Goal: Task Accomplishment & Management: Use online tool/utility

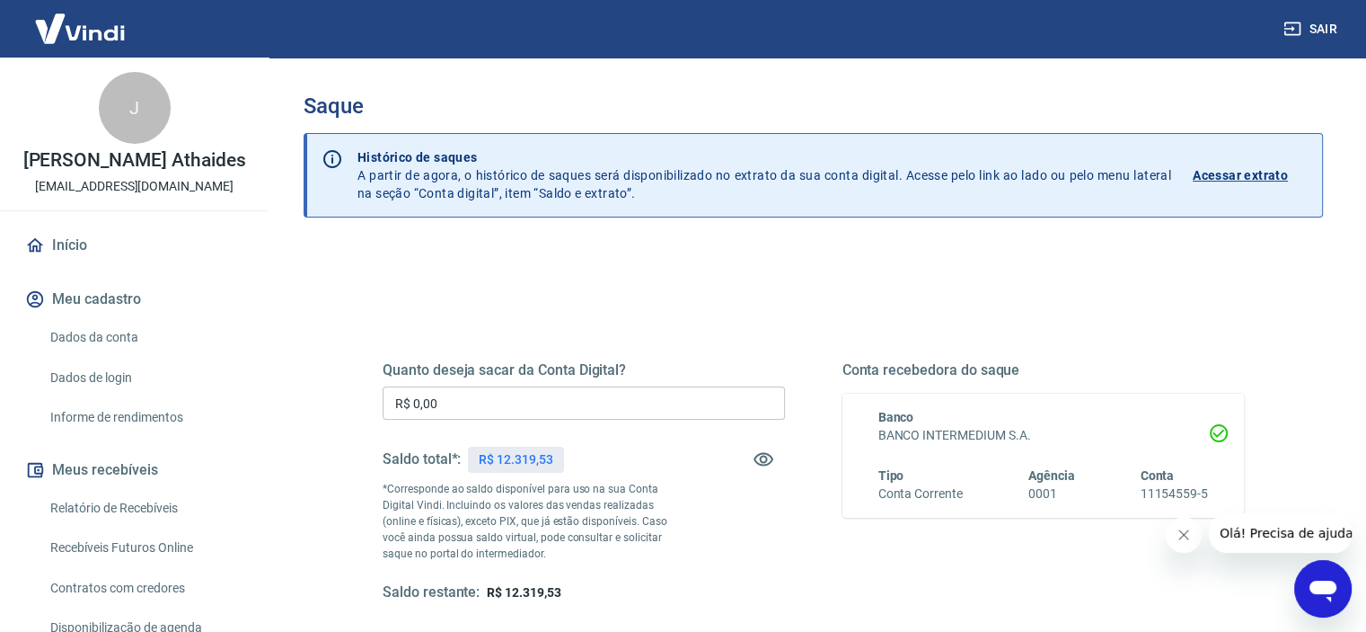
drag, startPoint x: 211, startPoint y: 377, endPoint x: 181, endPoint y: 377, distance: 29.6
click at [182, 377] on div "Sair J [PERSON_NAME] [EMAIL_ADDRESS][DOMAIN_NAME] Início Meu cadastro Dados da …" at bounding box center [683, 316] width 1366 height 632
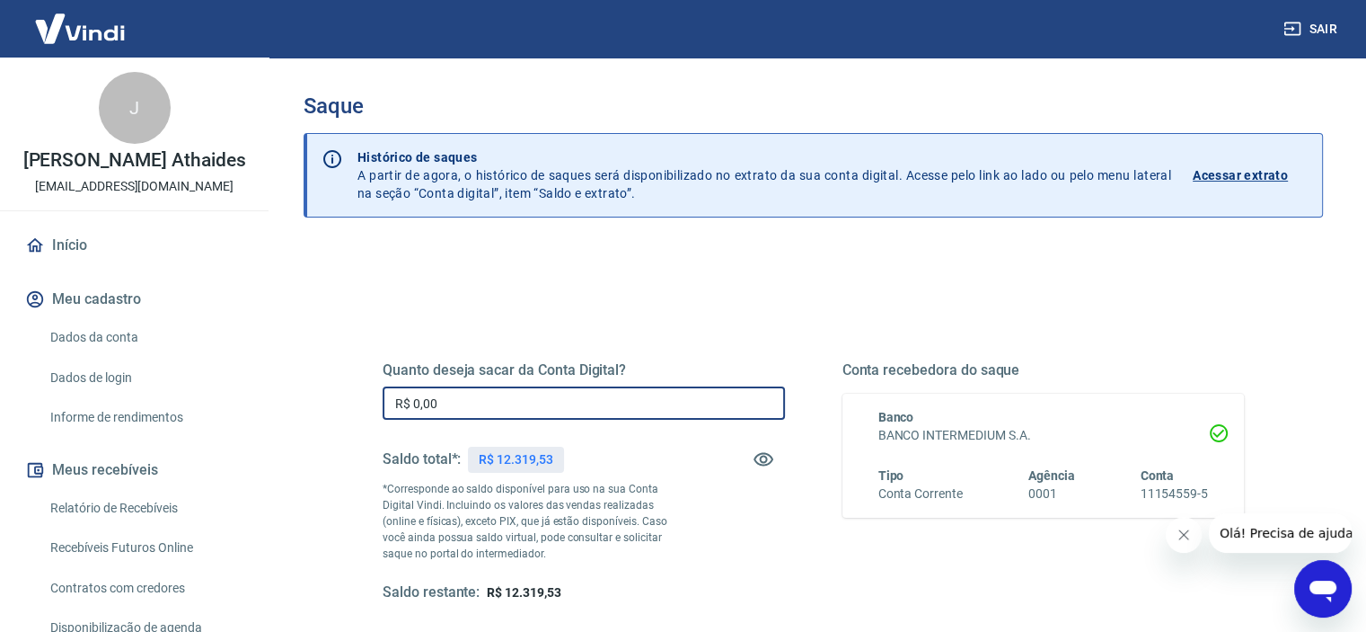
paste input "11.888,67"
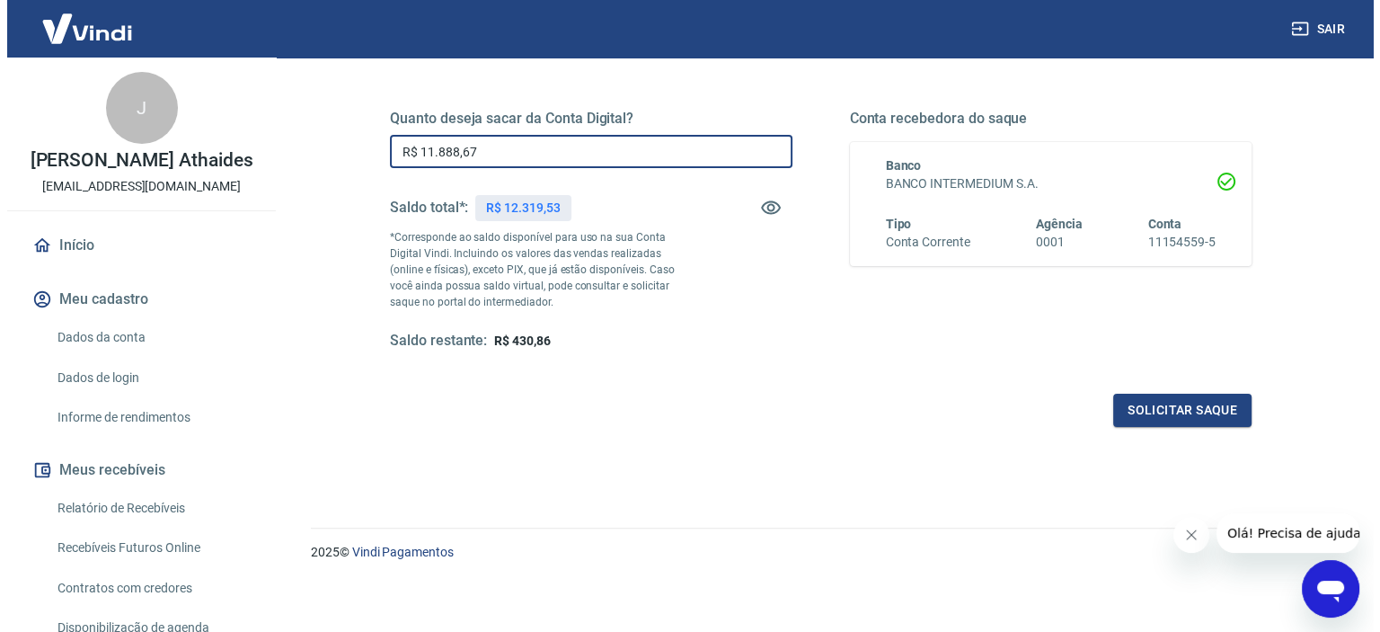
scroll to position [255, 0]
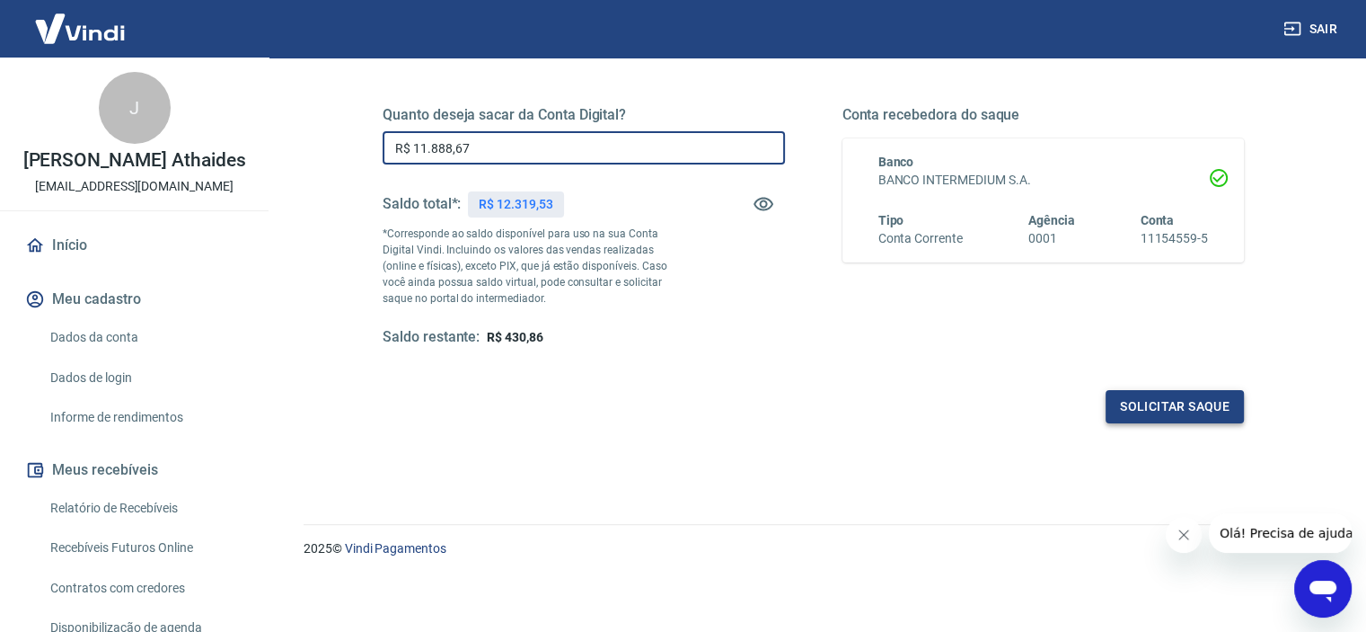
type input "R$ 11.888,67"
click at [1150, 391] on button "Solicitar saque" at bounding box center [1175, 406] width 138 height 33
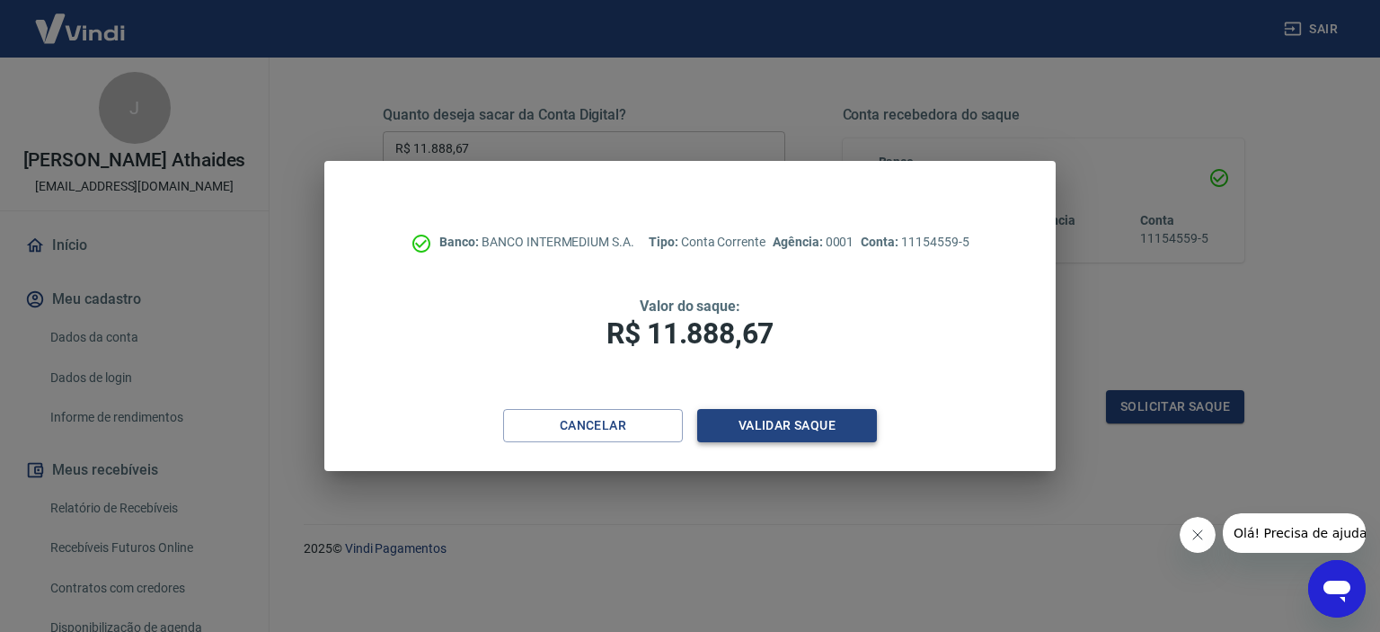
click at [836, 441] on button "Validar saque" at bounding box center [787, 425] width 180 height 33
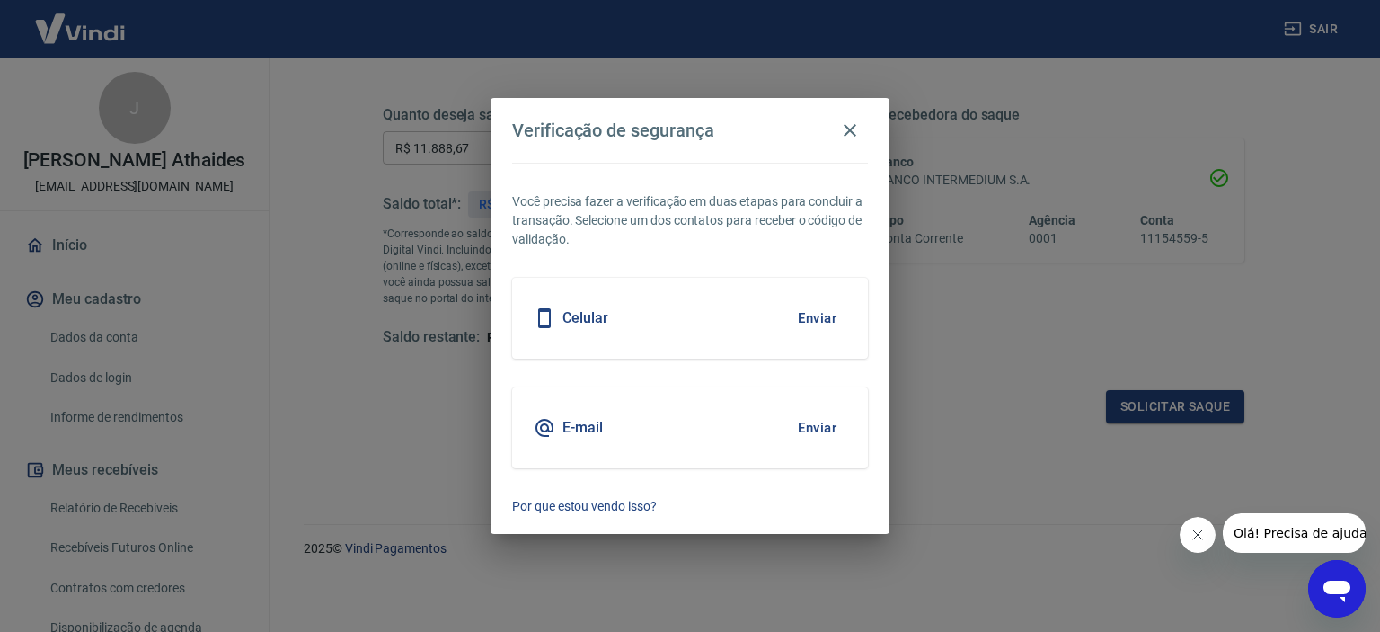
click at [801, 433] on button "Enviar" at bounding box center [817, 428] width 58 height 38
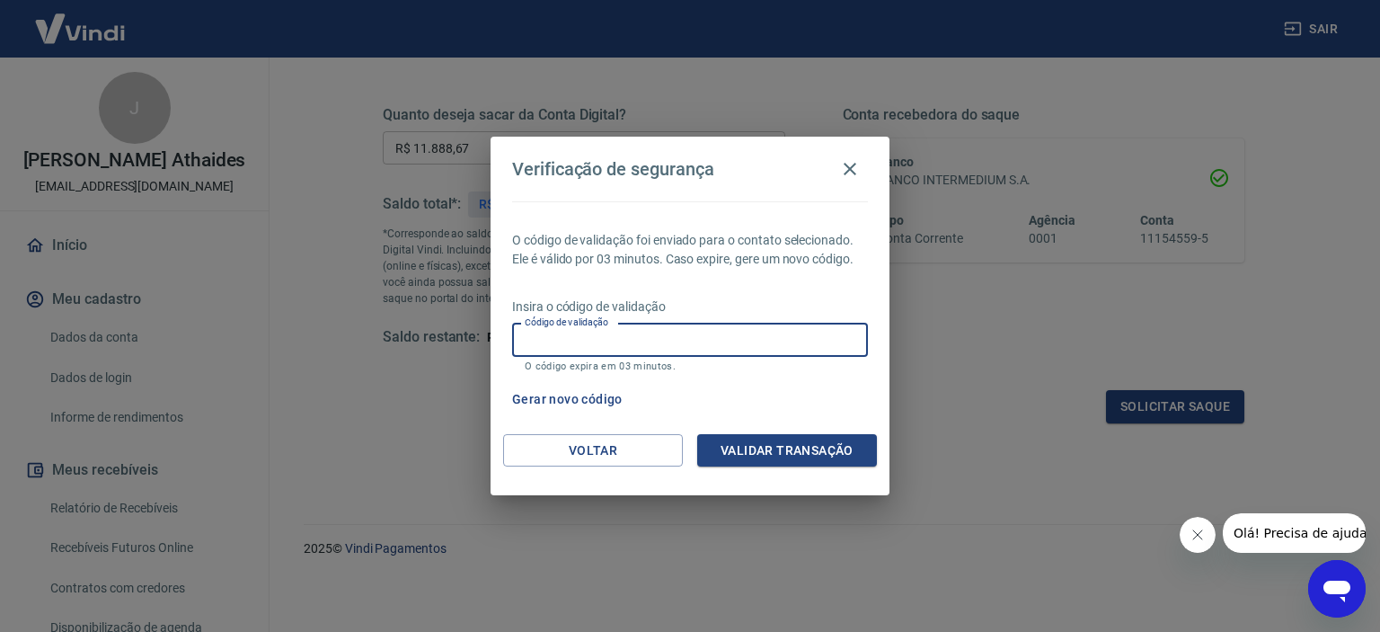
click at [640, 335] on input "Código de validação" at bounding box center [690, 339] width 356 height 33
paste input "863584"
type input "863584"
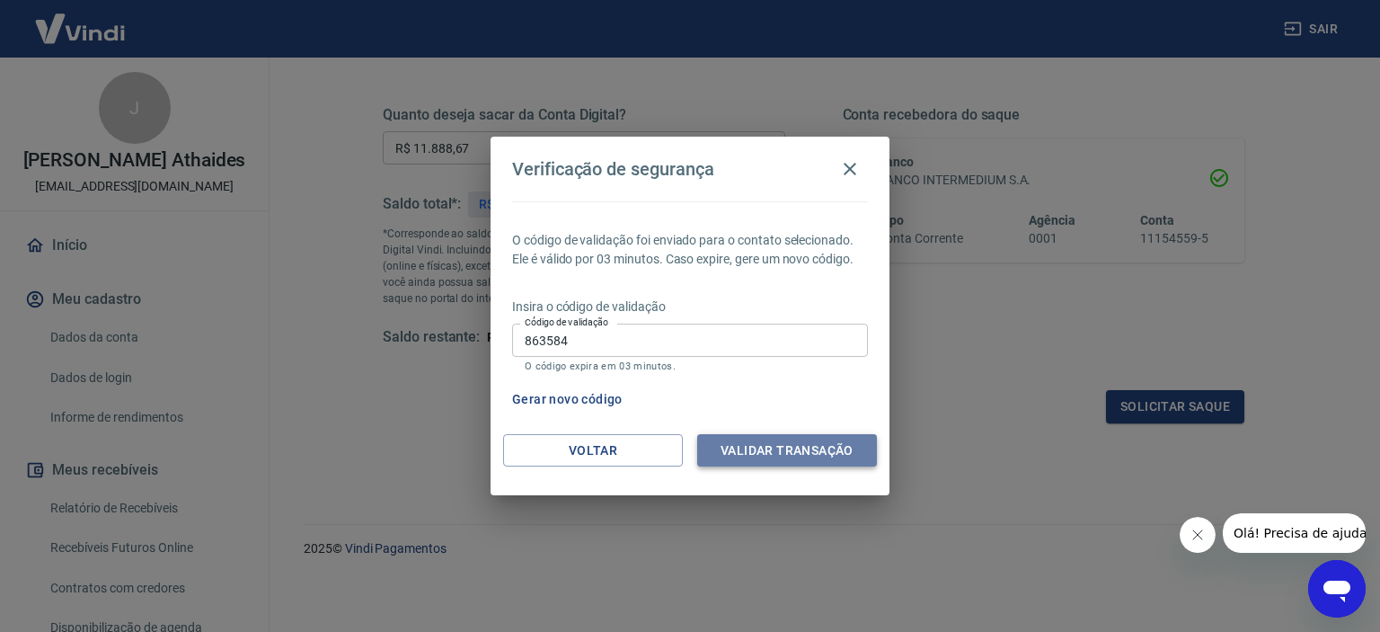
click at [794, 448] on button "Validar transação" at bounding box center [787, 450] width 180 height 33
